Goal: Complete application form

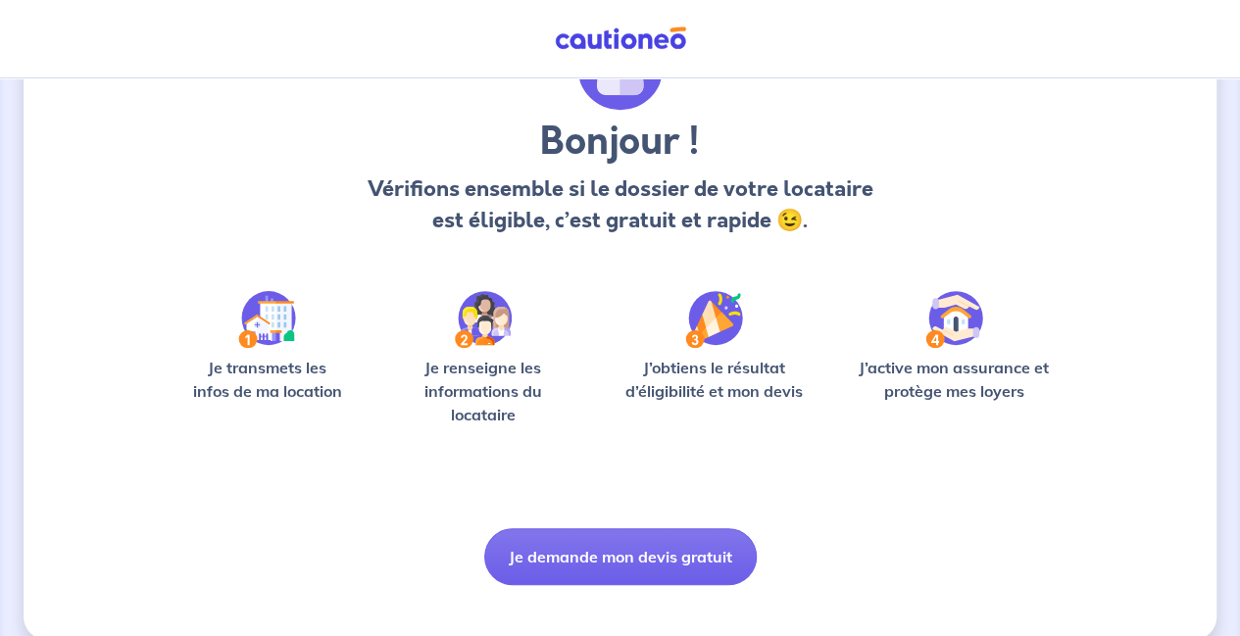
scroll to position [151, 0]
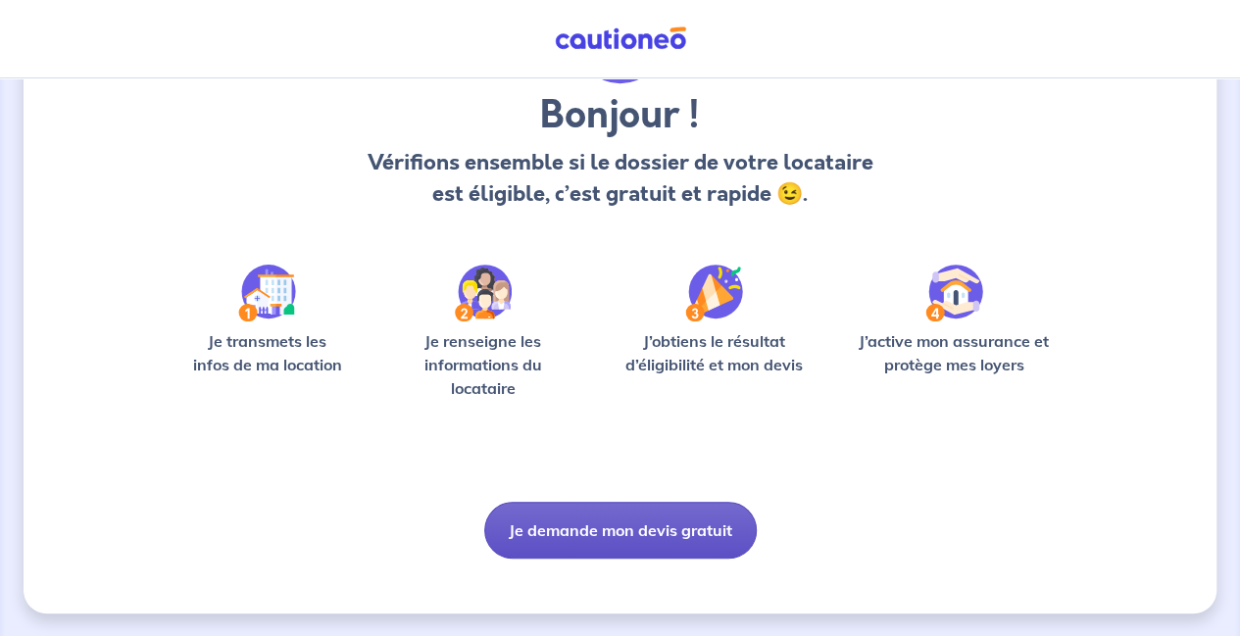
click at [639, 528] on button "Je demande mon devis gratuit" at bounding box center [620, 530] width 273 height 57
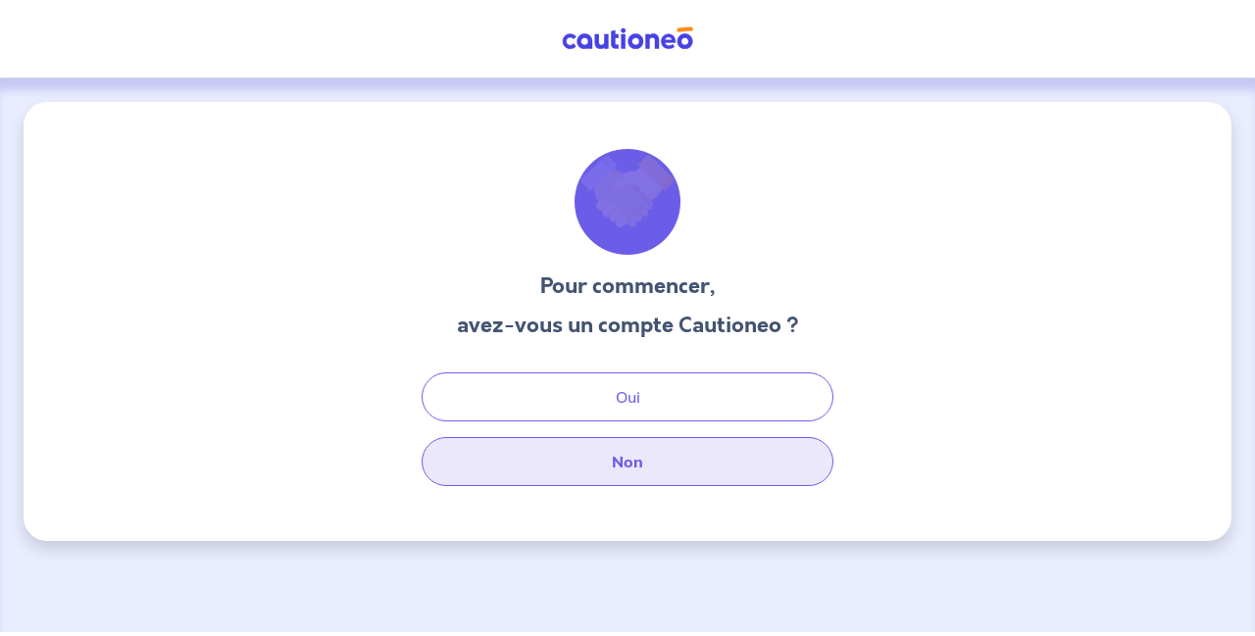
click at [644, 458] on button "Non" at bounding box center [628, 461] width 412 height 49
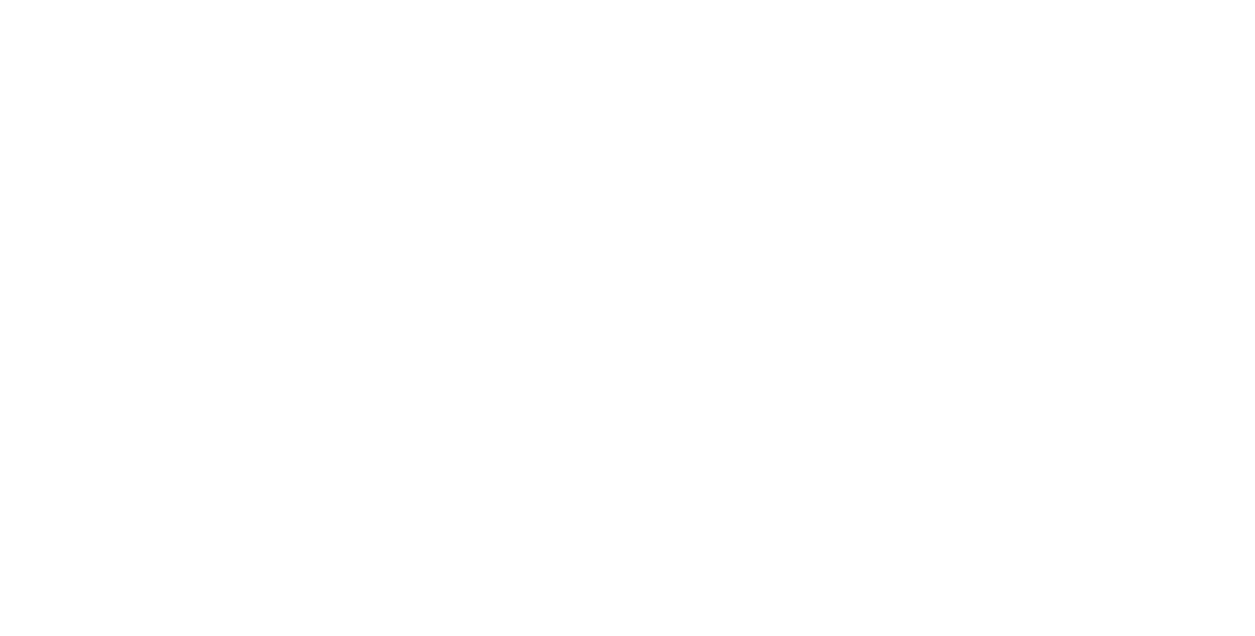
select select "FR"
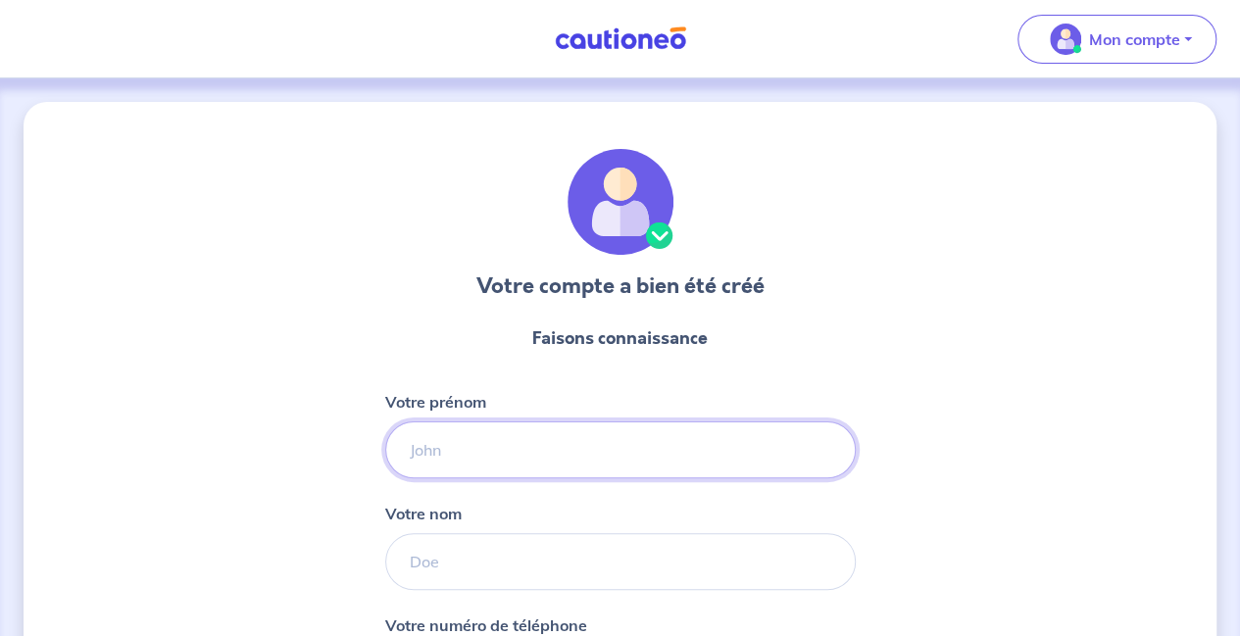
click at [545, 432] on input "Votre prénom" at bounding box center [620, 450] width 471 height 57
type input "[PERSON_NAME]"
type input "06 61 91 85 79"
drag, startPoint x: 480, startPoint y: 452, endPoint x: 662, endPoint y: 431, distance: 182.5
click at [659, 431] on input "[PERSON_NAME]" at bounding box center [620, 450] width 471 height 57
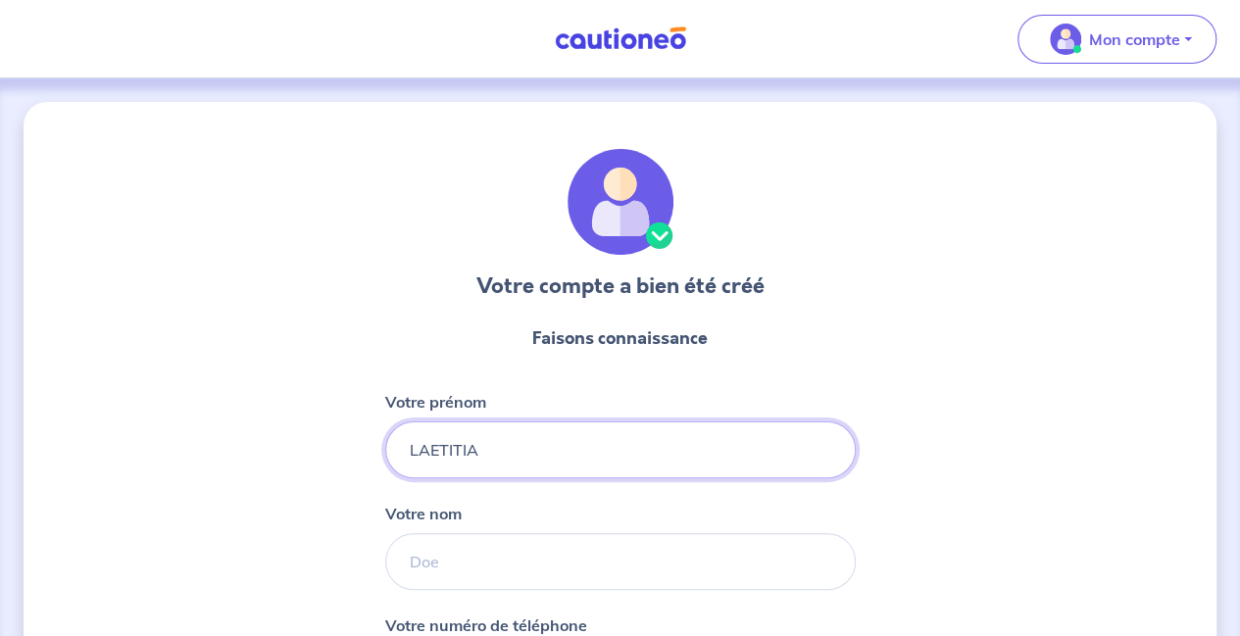
type input "LAETITIA"
click at [442, 561] on input "Votre nom" at bounding box center [620, 561] width 471 height 57
paste input "BOUDON"
type input "BOUDON"
click at [558, 442] on input "LAETITIA" at bounding box center [620, 450] width 471 height 57
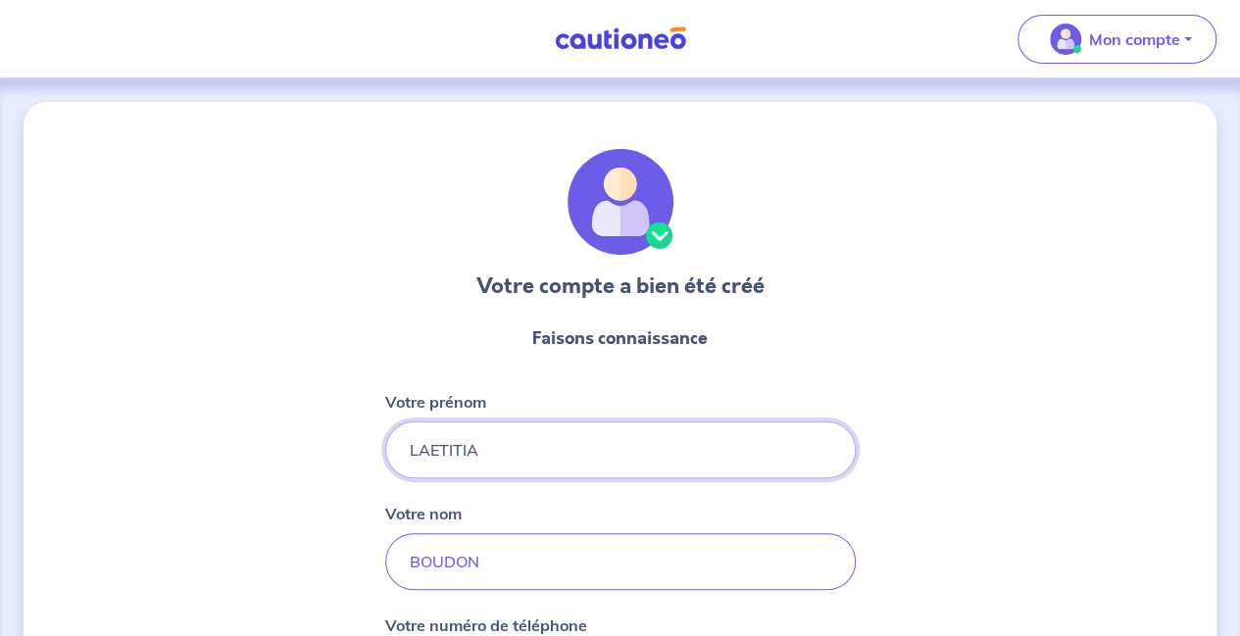
type input "LAETITIA"
click at [793, 327] on form "Faisons connaissance Votre prénom [PERSON_NAME] nom BOUDON Votre numéro de télé…" at bounding box center [620, 577] width 471 height 535
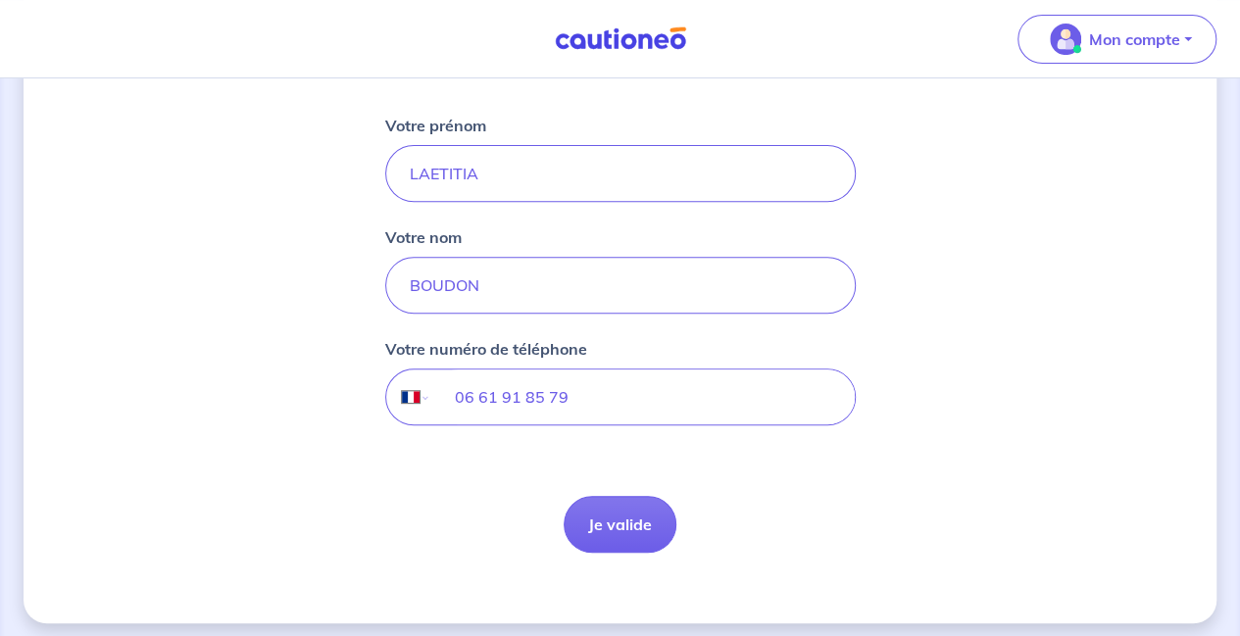
scroll to position [284, 0]
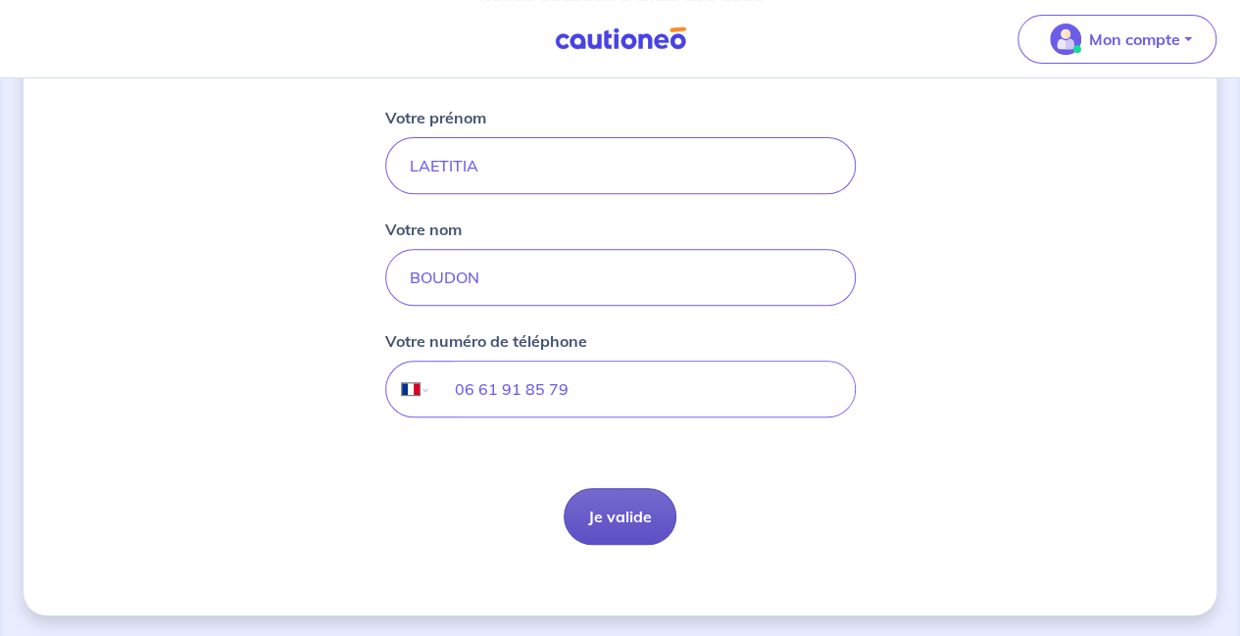
click at [620, 517] on button "Je valide" at bounding box center [620, 516] width 113 height 57
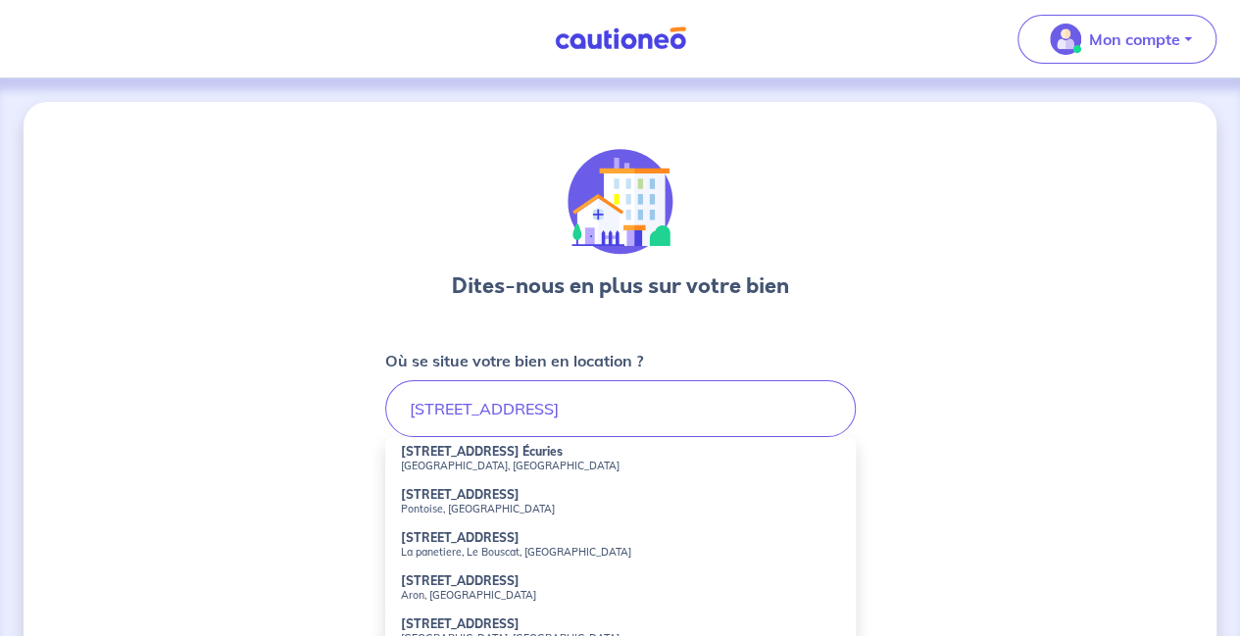
click at [466, 509] on small "Pontoise, [GEOGRAPHIC_DATA]" at bounding box center [620, 509] width 439 height 14
type input "[STREET_ADDRESS]"
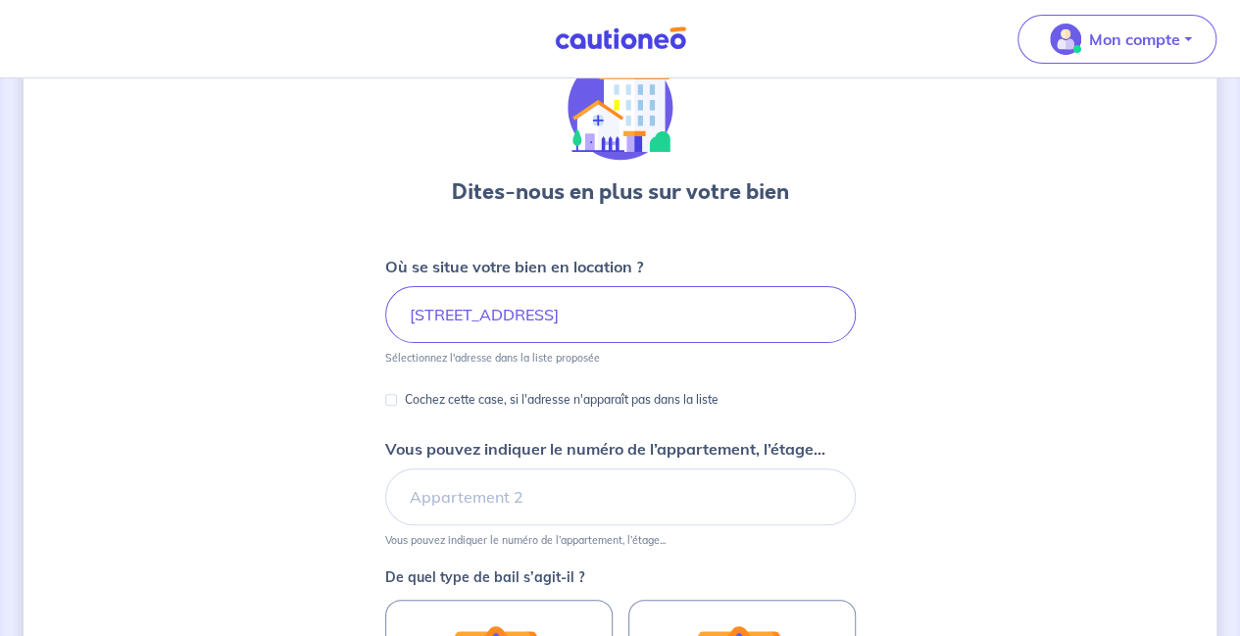
scroll to position [98, 0]
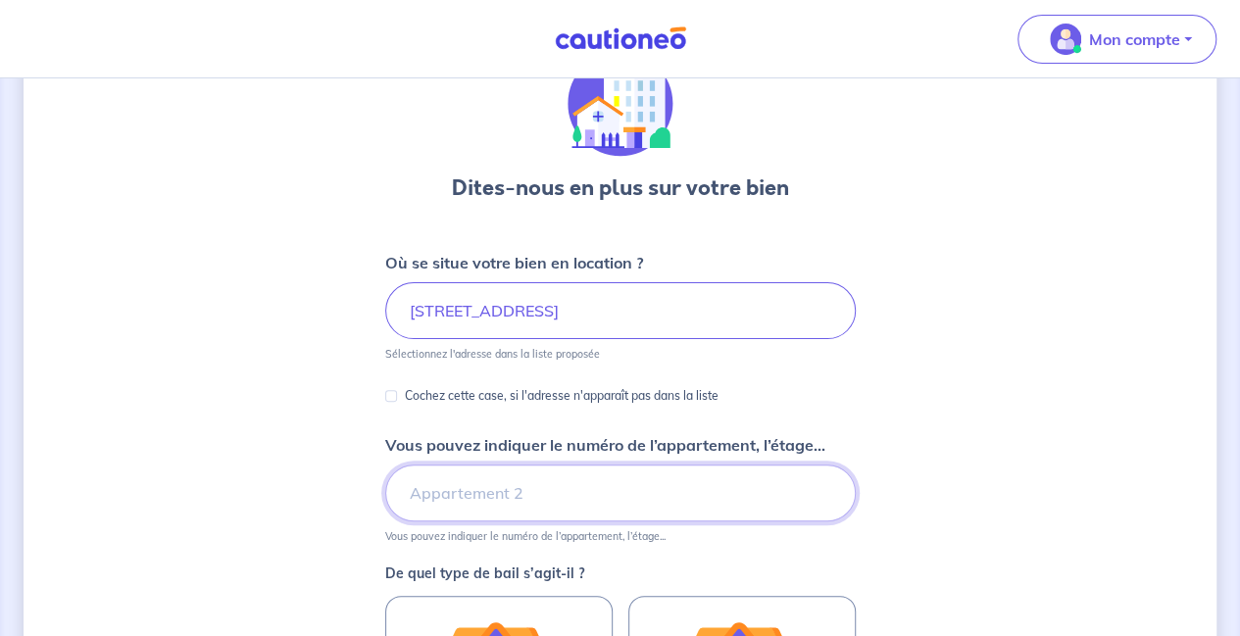
click at [667, 485] on input "Vous pouvez indiquer le numéro de l’appartement, l’étage..." at bounding box center [620, 493] width 471 height 57
type input "B505"
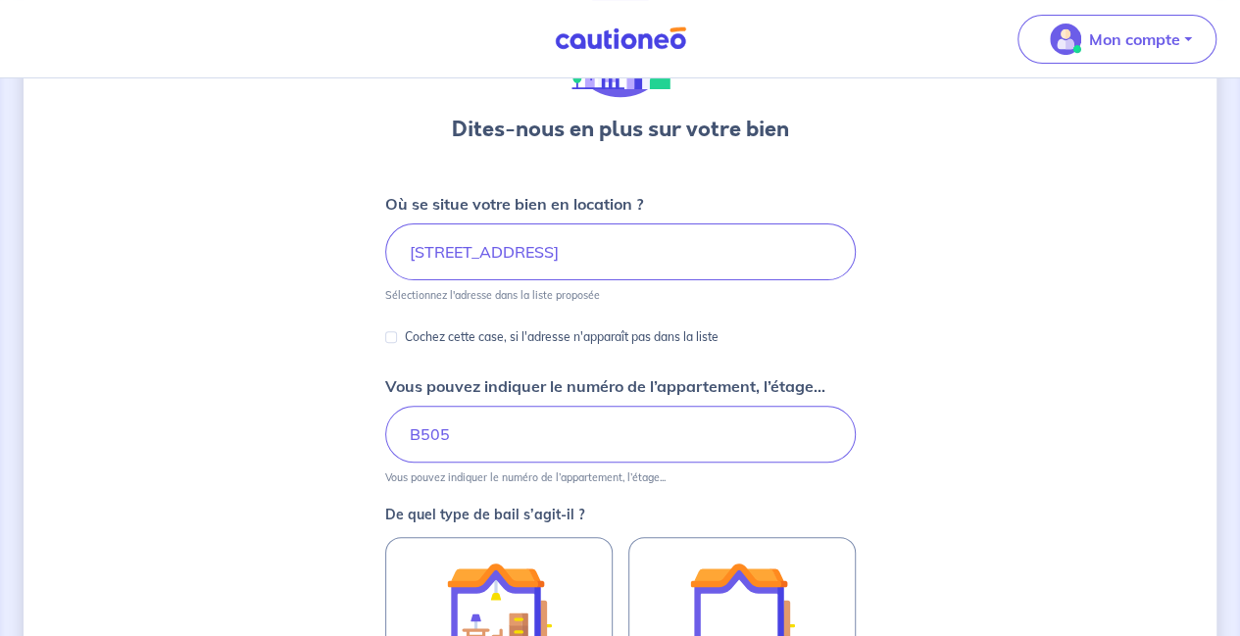
scroll to position [294, 0]
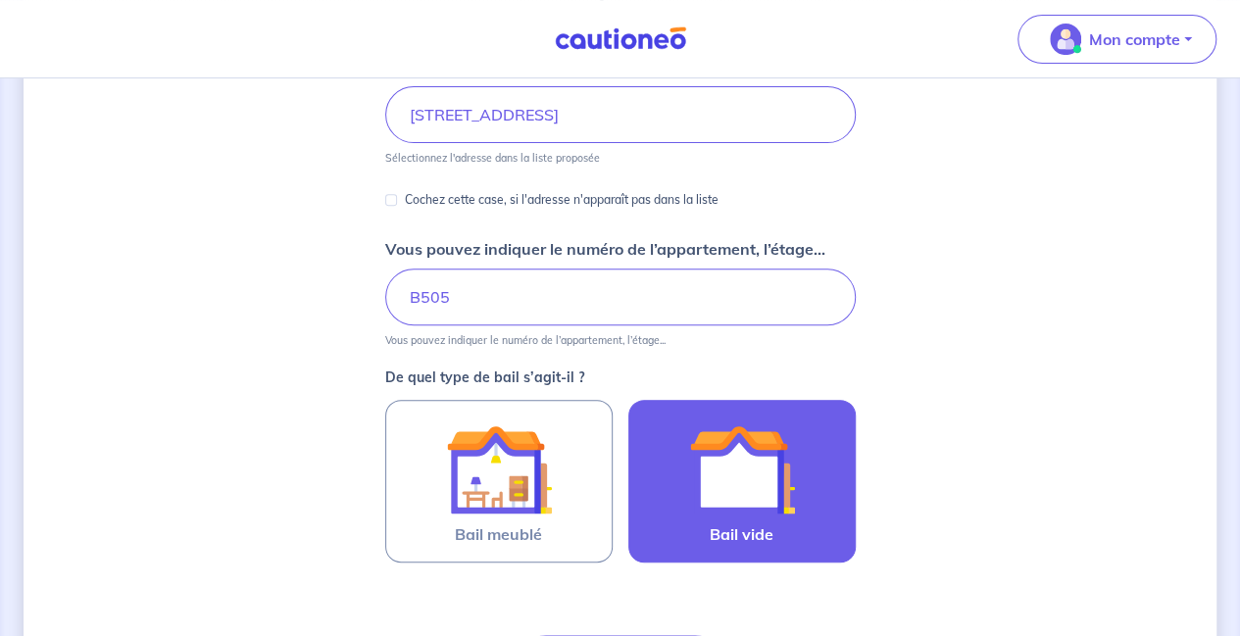
click at [743, 473] on img at bounding box center [742, 470] width 106 height 106
click at [0, 0] on input "Bail vide" at bounding box center [0, 0] width 0 height 0
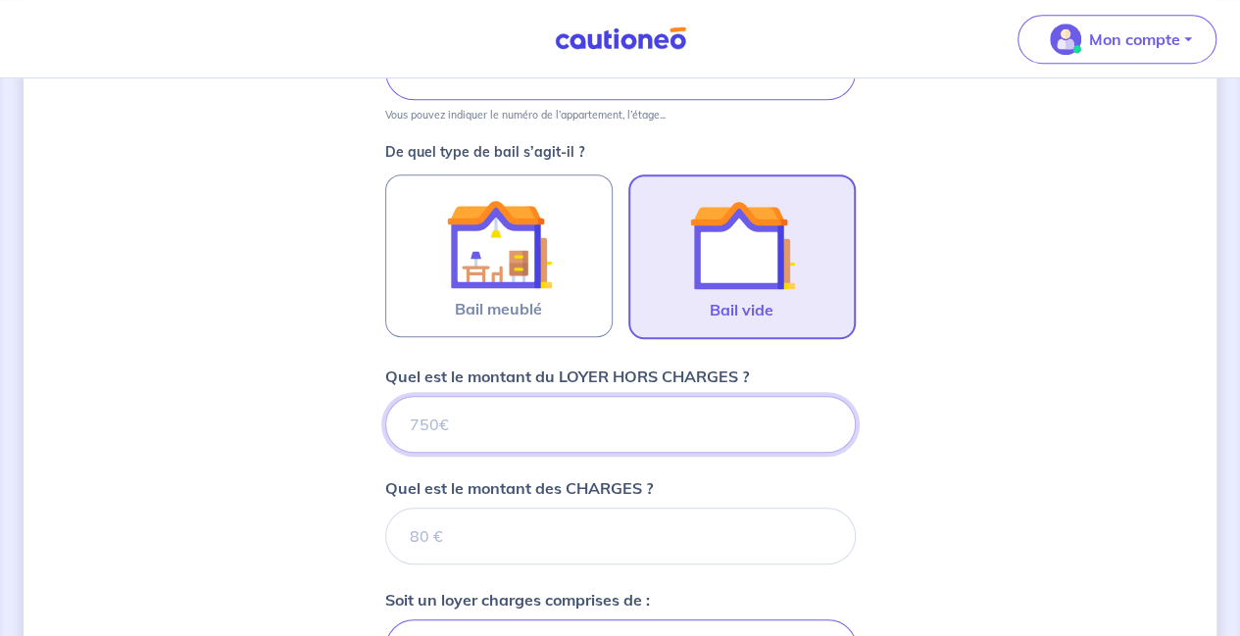
scroll to position [623, 0]
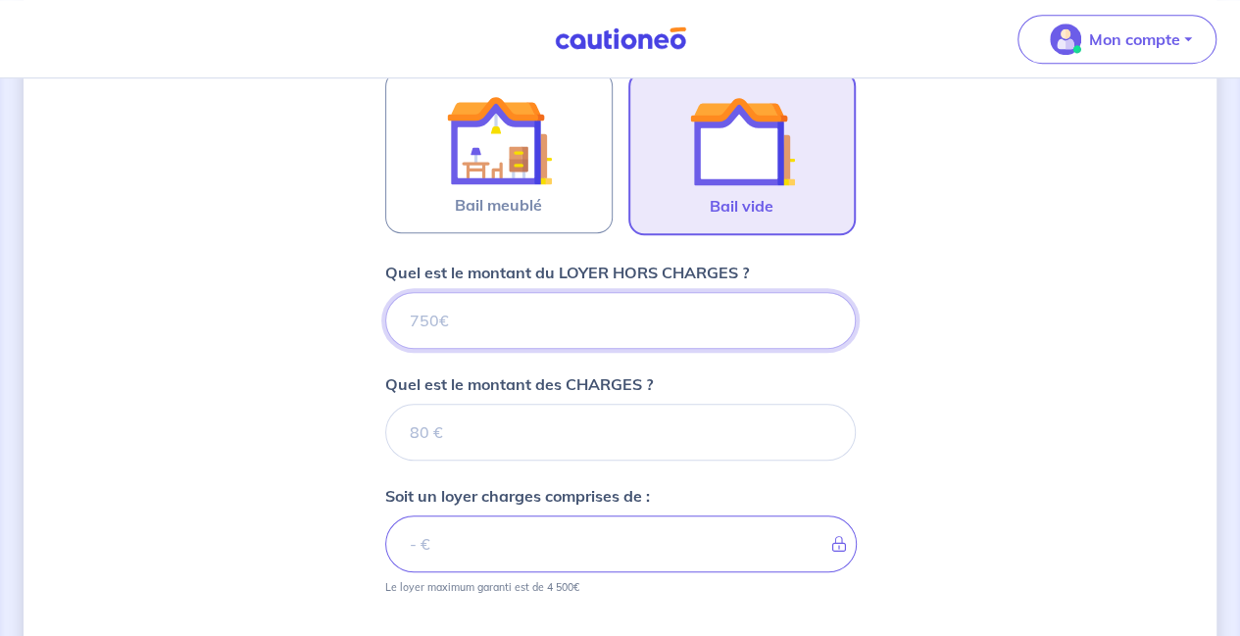
click at [571, 311] on input "Quel est le montant du LOYER HORS CHARGES ?" at bounding box center [620, 320] width 471 height 57
type input "845"
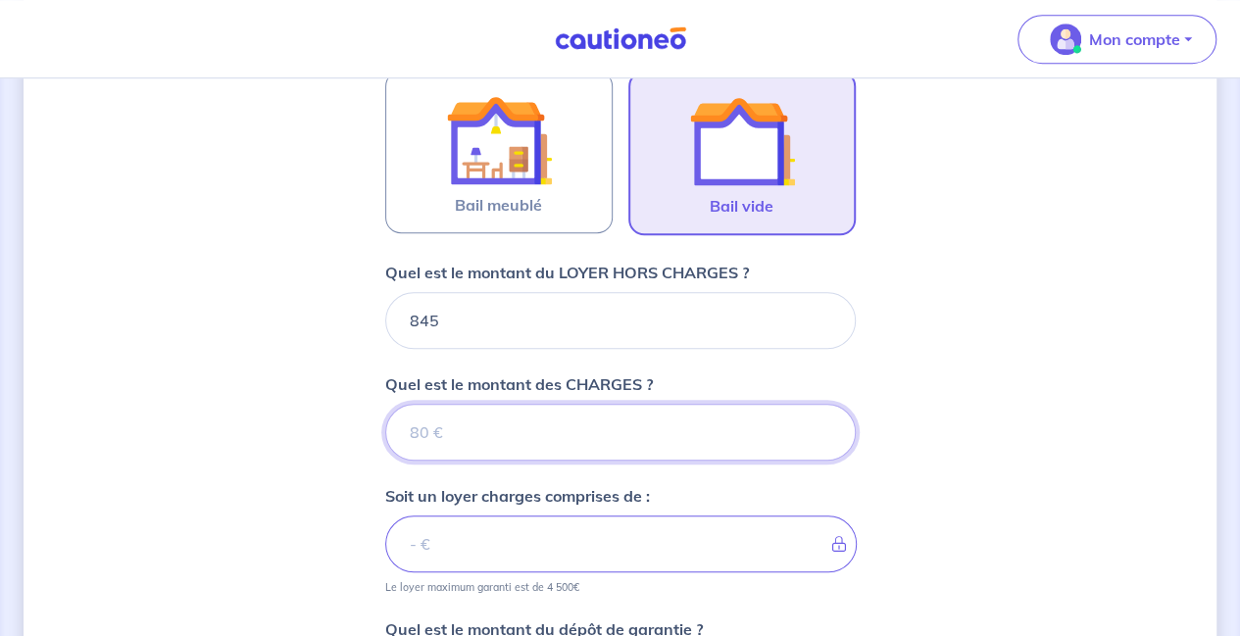
click at [531, 437] on input "Quel est le montant des CHARGES ?" at bounding box center [620, 432] width 471 height 57
type input "17"
type input "846"
type input "175"
type input "1020"
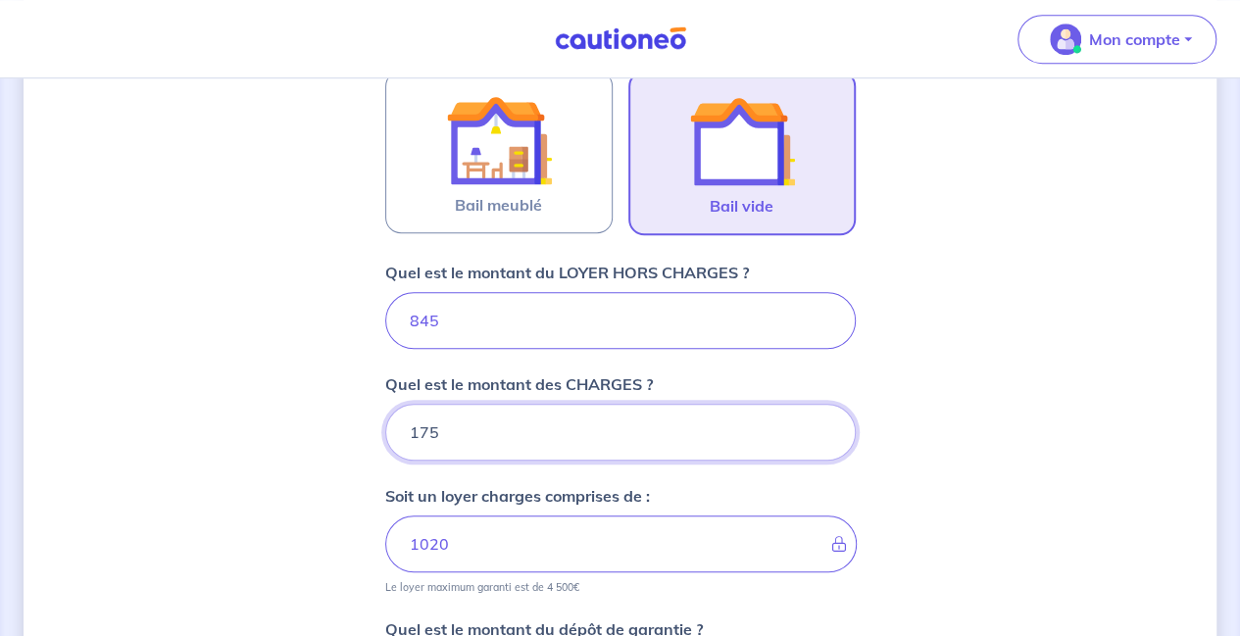
type input "175"
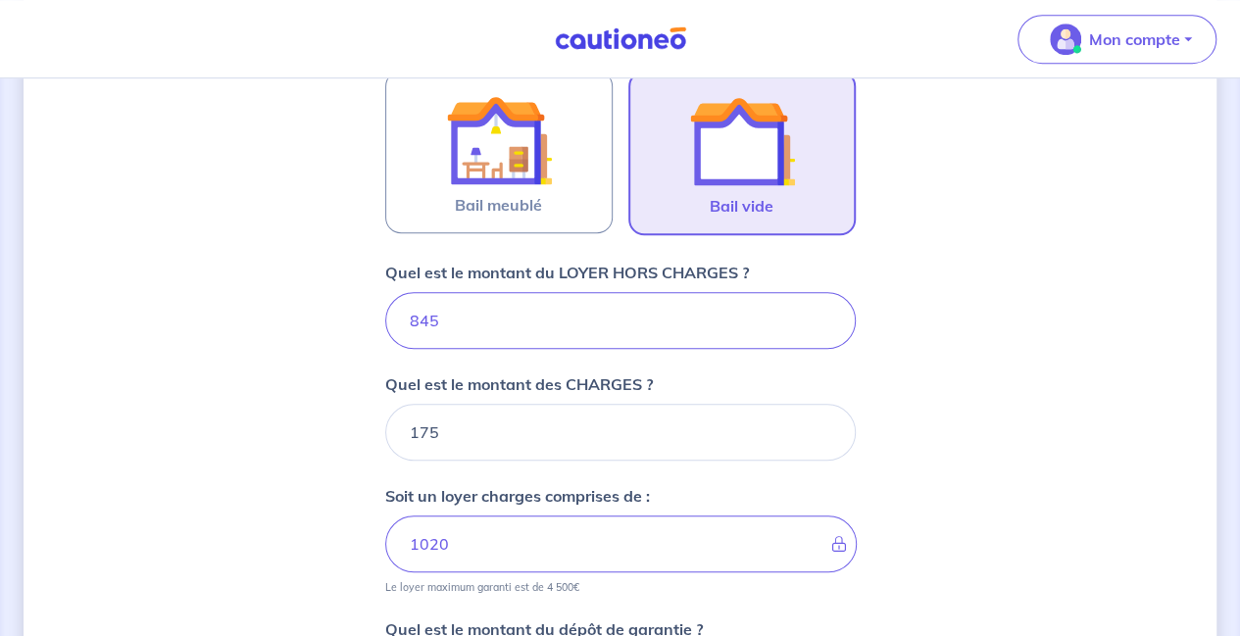
click at [321, 407] on div "Dites-nous en plus sur votre bien Où se situe votre bien en location ? [STREET_…" at bounding box center [620, 238] width 1193 height 1520
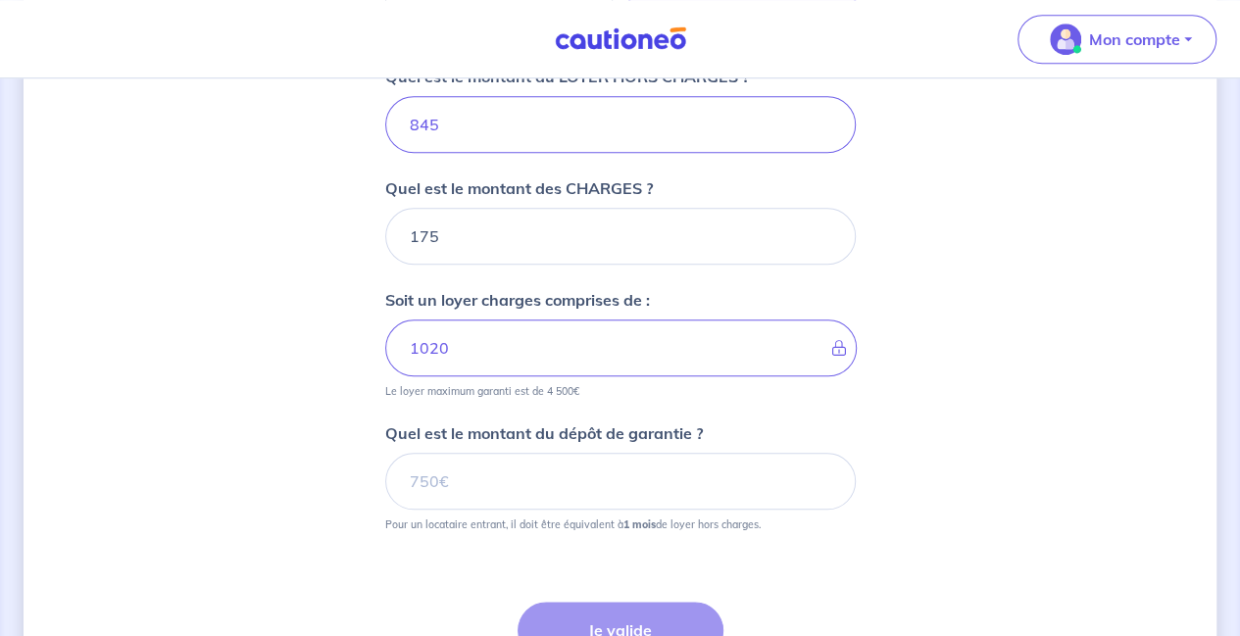
scroll to position [820, 0]
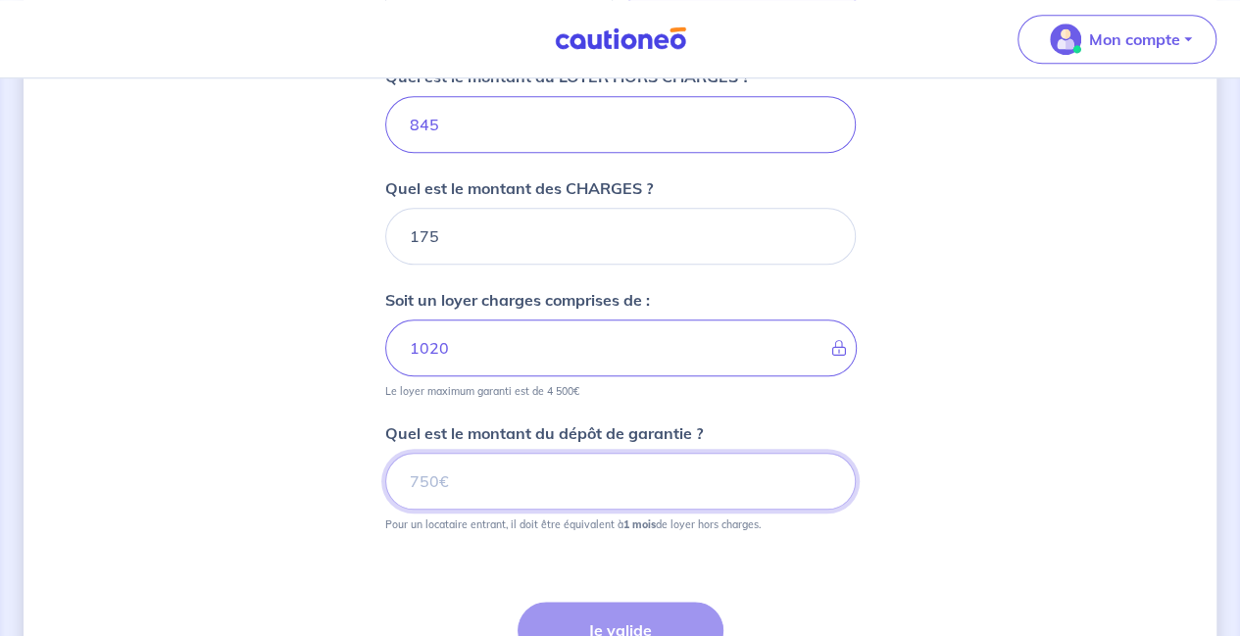
click at [497, 472] on input "Quel est le montant du dépôt de garantie ?" at bounding box center [620, 481] width 471 height 57
type input "845"
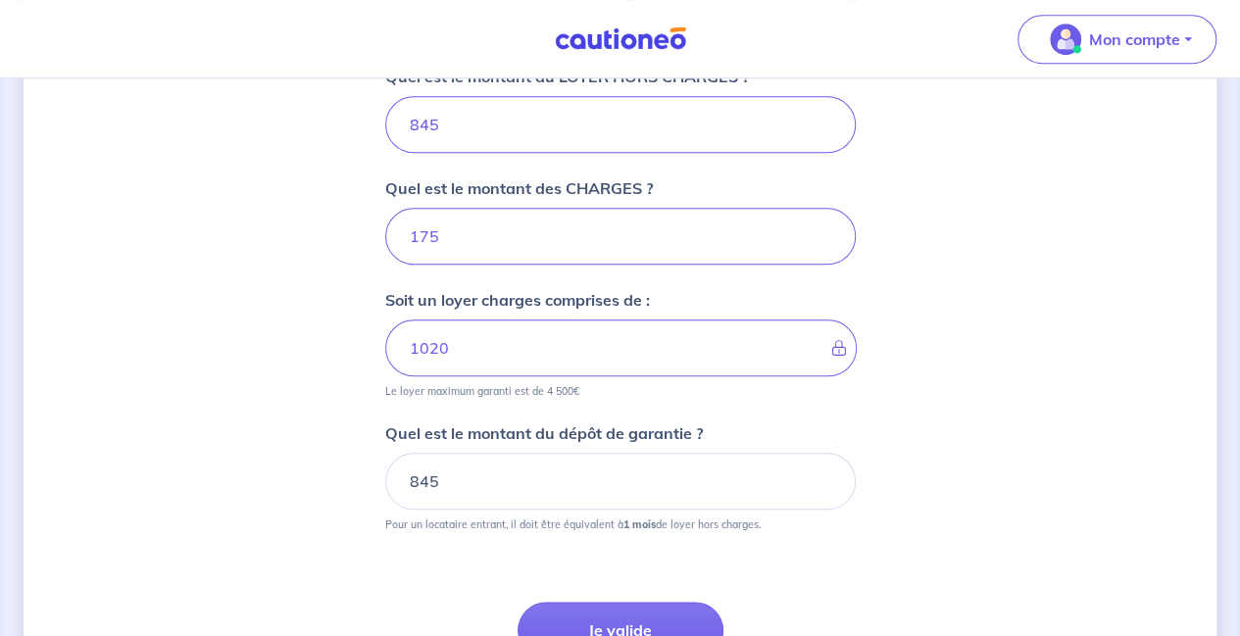
click at [1012, 409] on div "Dites-nous en plus sur votre bien Où se situe votre bien en location ? [STREET_…" at bounding box center [620, 42] width 1193 height 1520
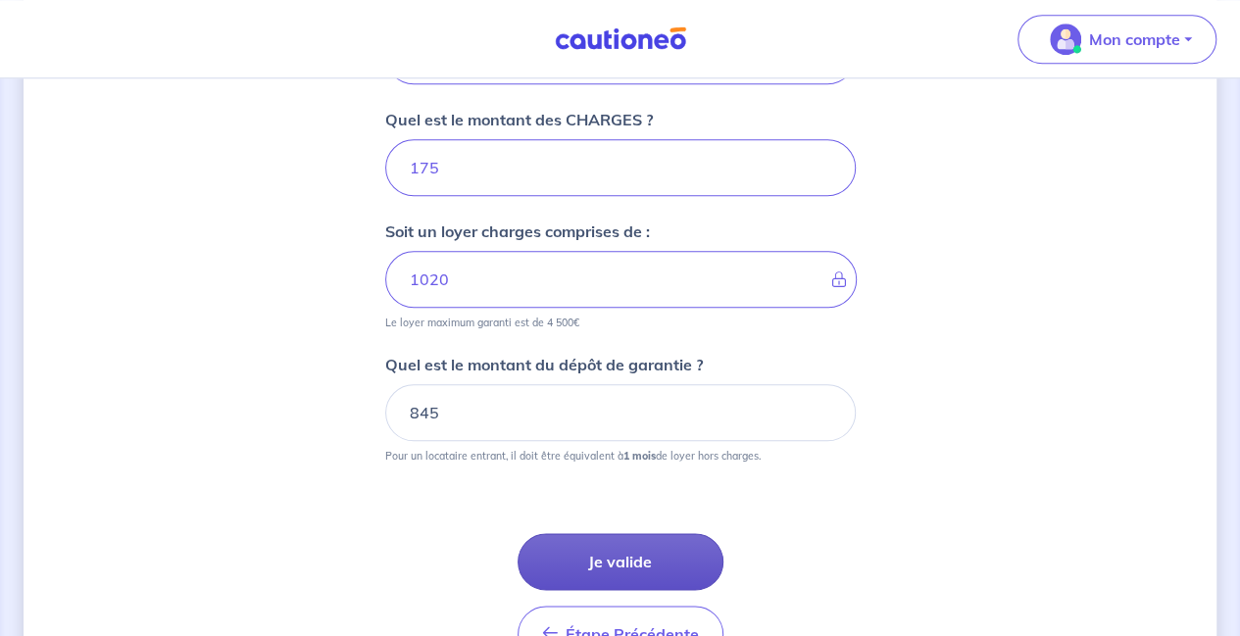
scroll to position [905, 0]
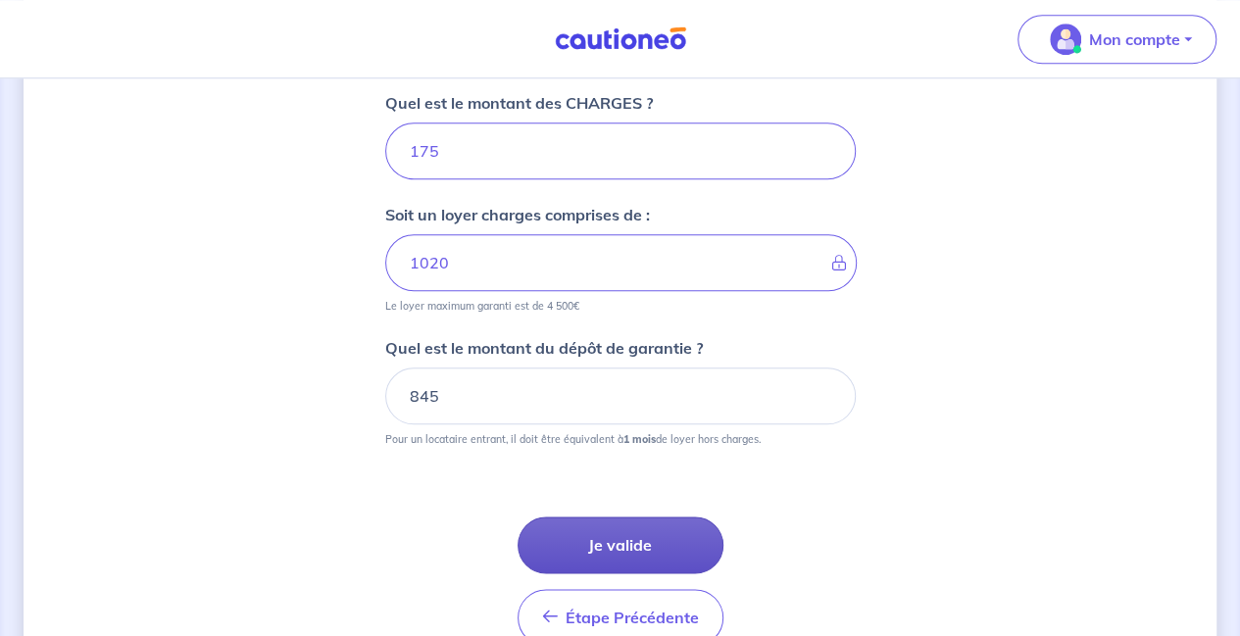
click at [608, 535] on button "Je valide" at bounding box center [621, 545] width 206 height 57
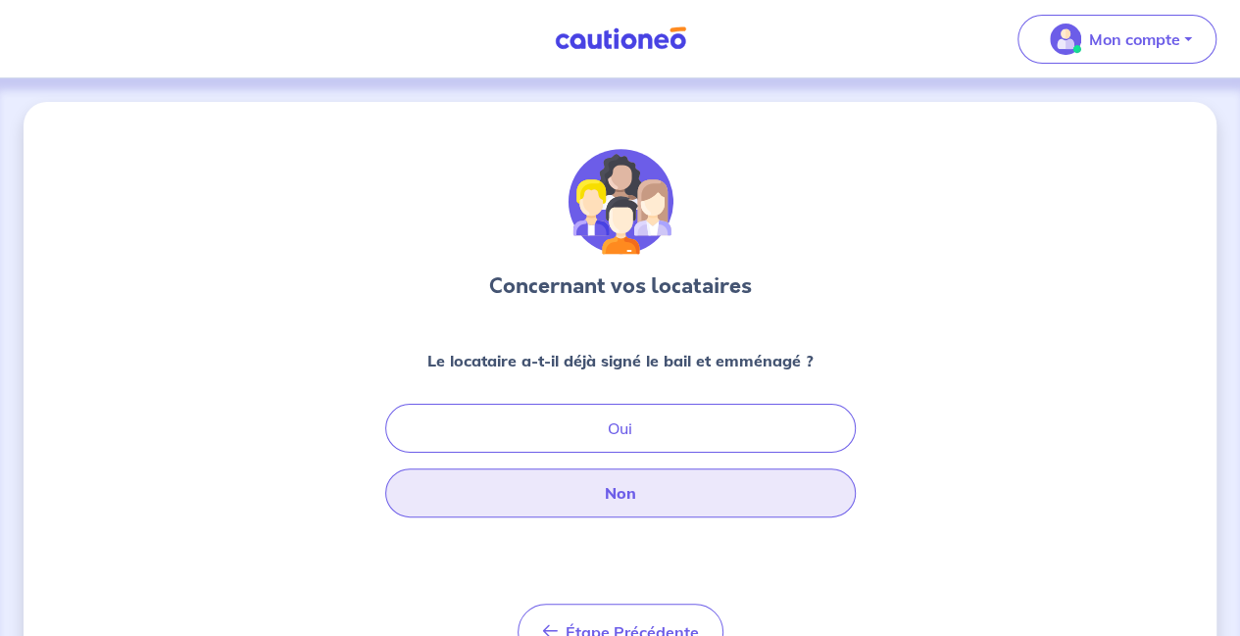
click at [624, 481] on button "Non" at bounding box center [620, 493] width 471 height 49
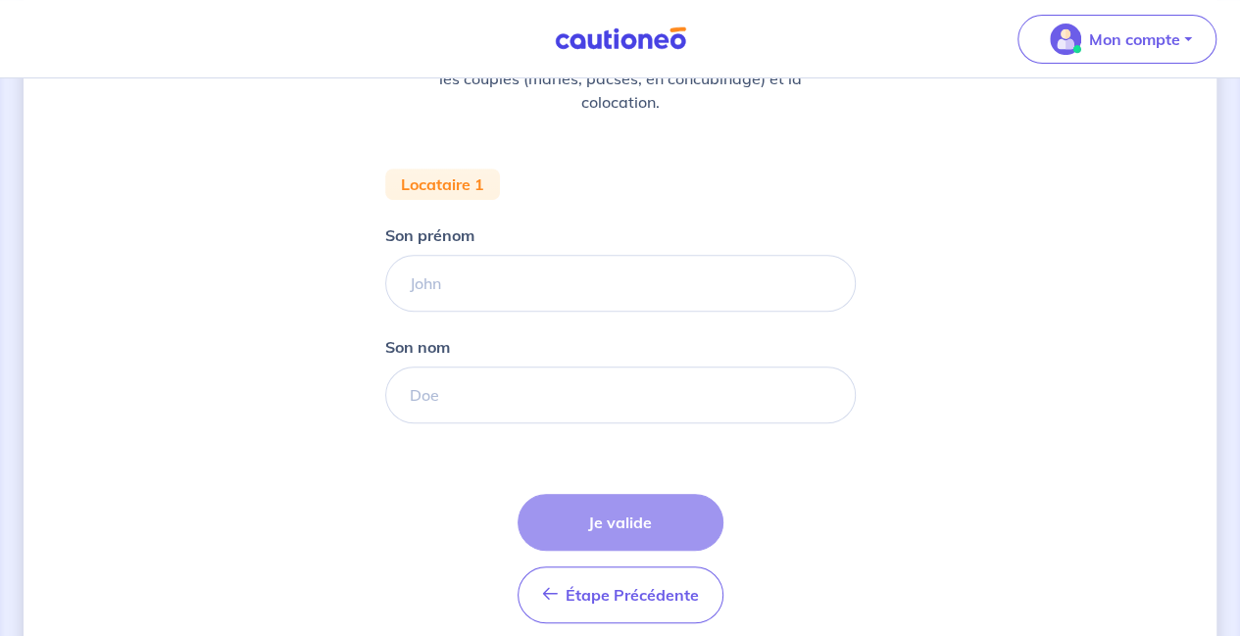
scroll to position [384, 0]
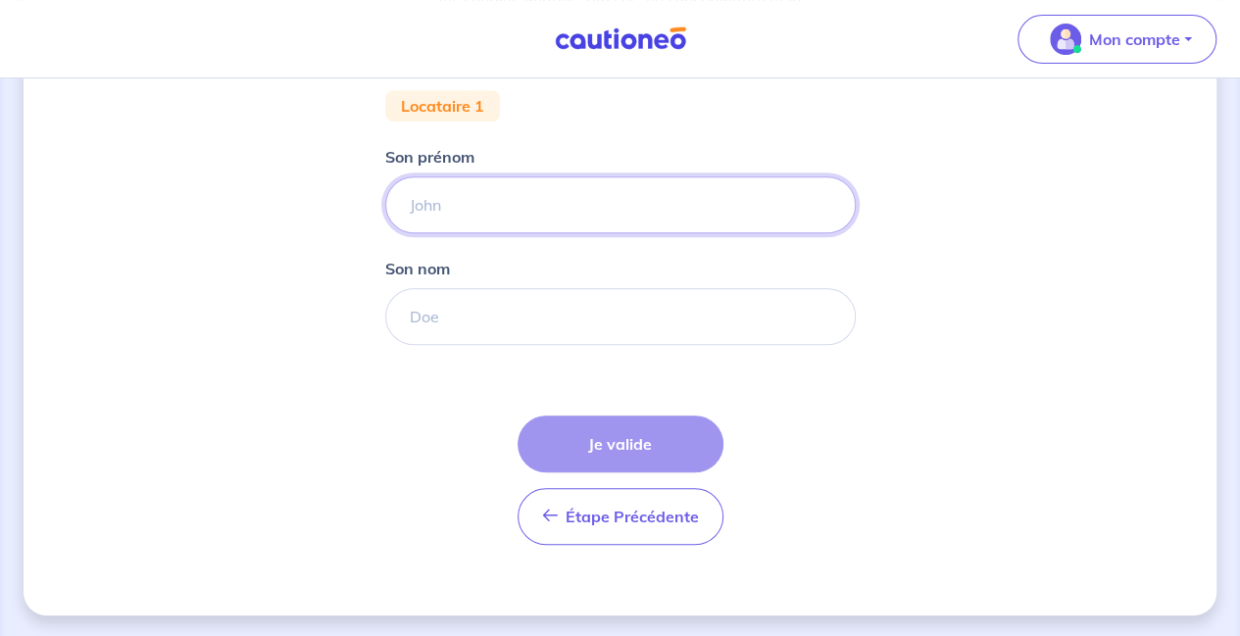
click at [436, 205] on input "Son prénom" at bounding box center [620, 204] width 471 height 57
